Goal: Information Seeking & Learning: Learn about a topic

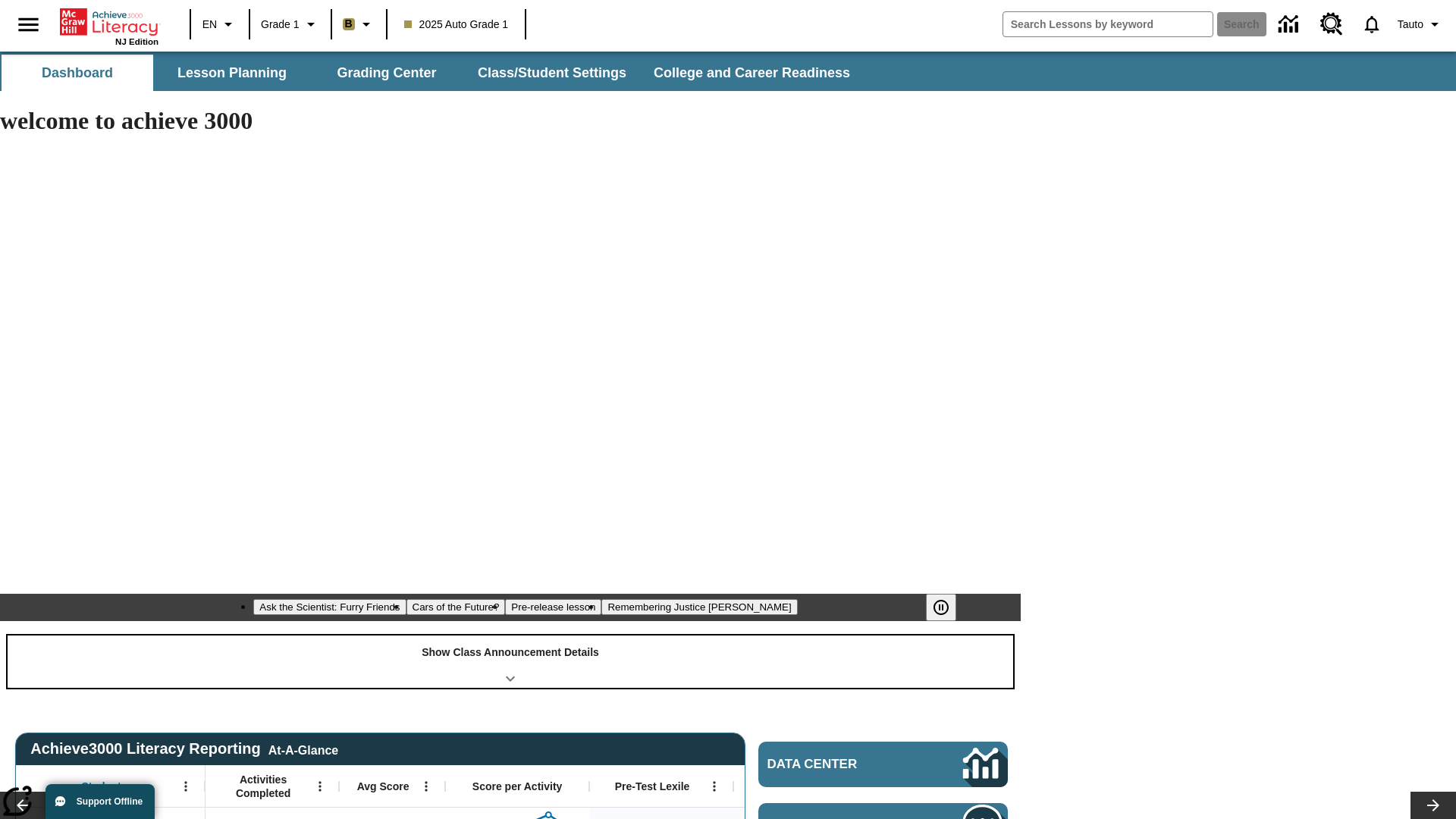
click at [510, 636] on div "Show Class Announcement Details" at bounding box center [510, 662] width 1006 height 53
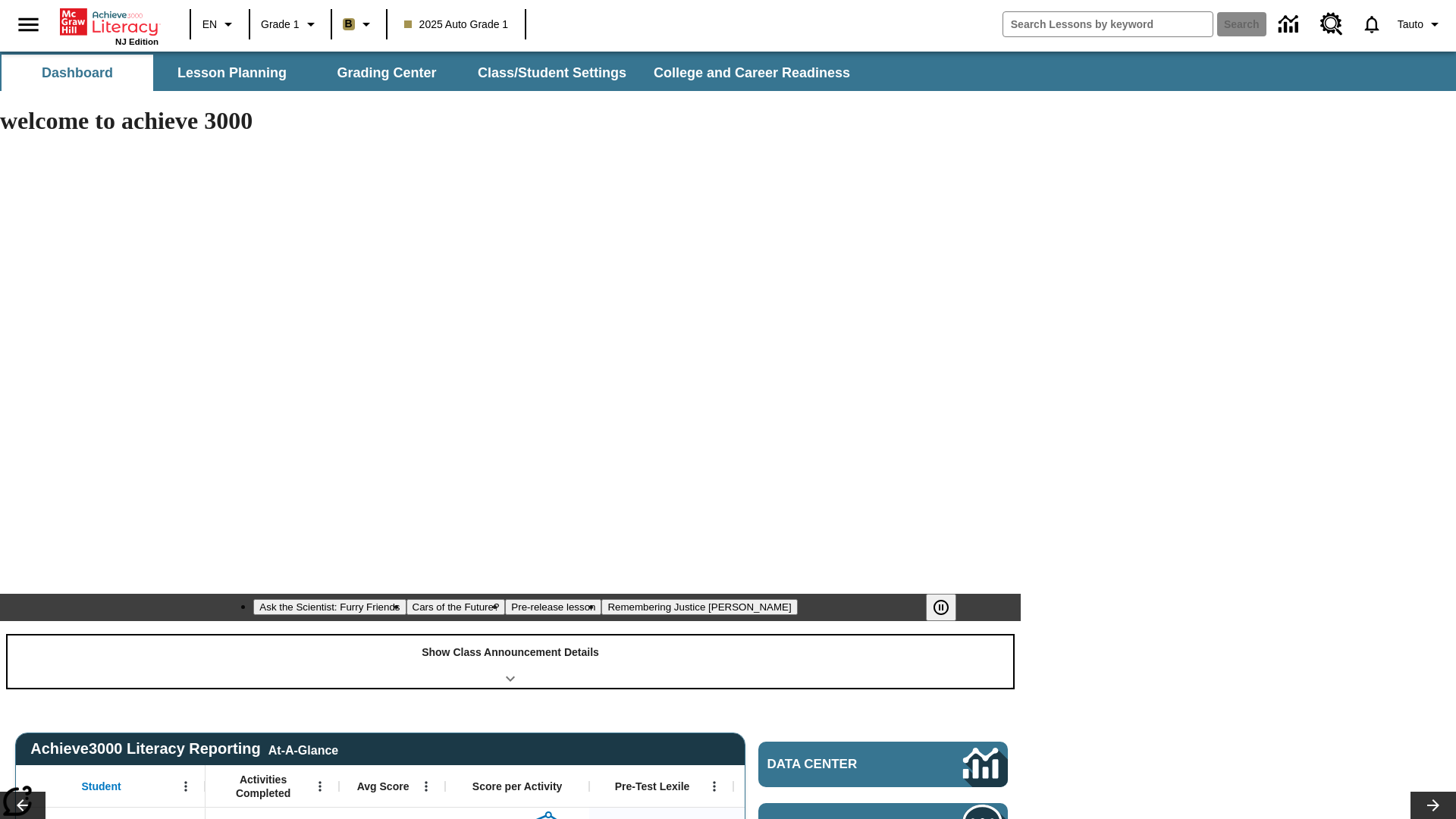
click at [510, 636] on div "Show Class Announcement Details" at bounding box center [510, 662] width 1006 height 53
